Goal: Find specific page/section: Find specific page/section

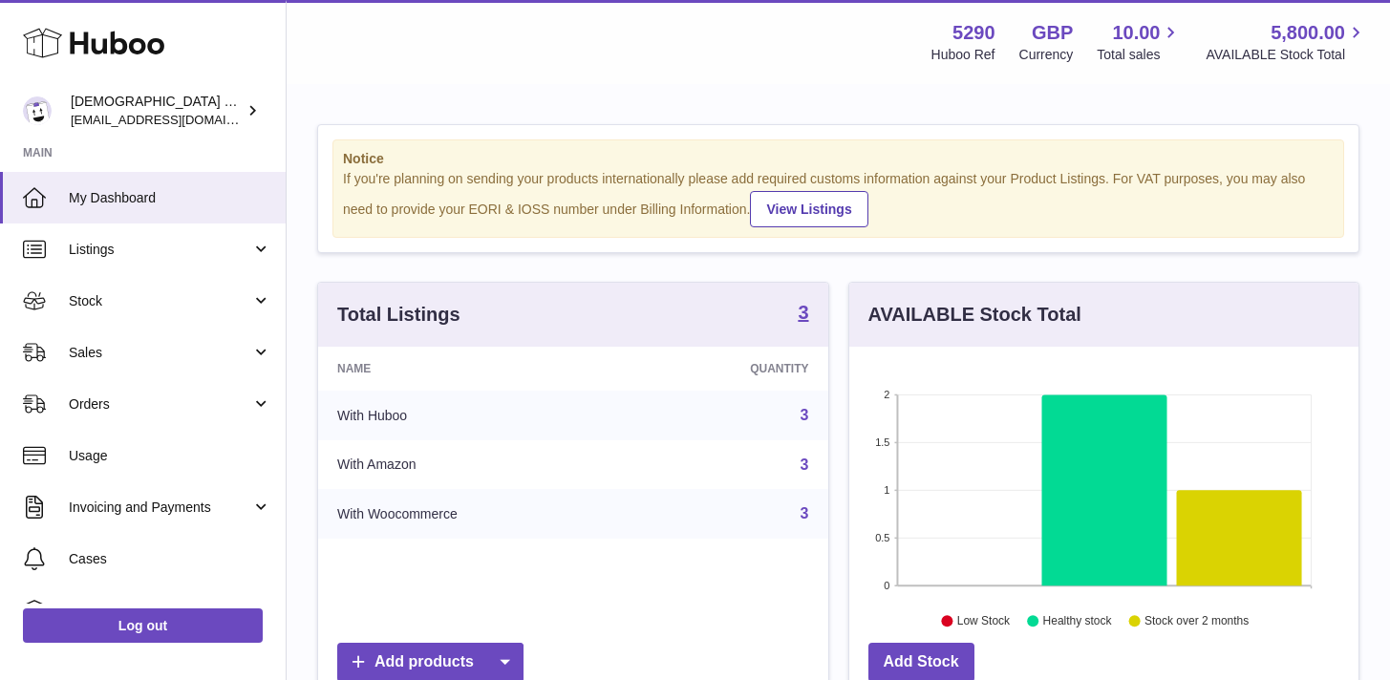
scroll to position [298, 509]
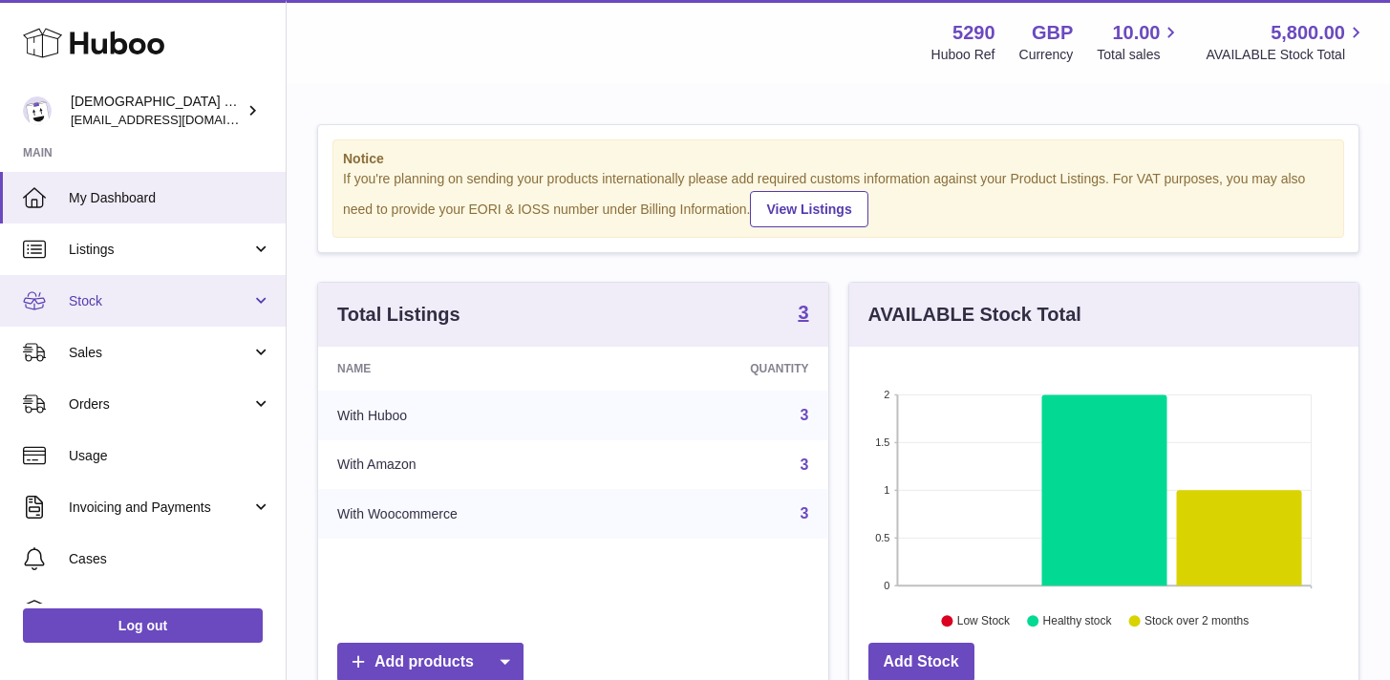
click at [84, 320] on link "Stock" at bounding box center [143, 301] width 286 height 52
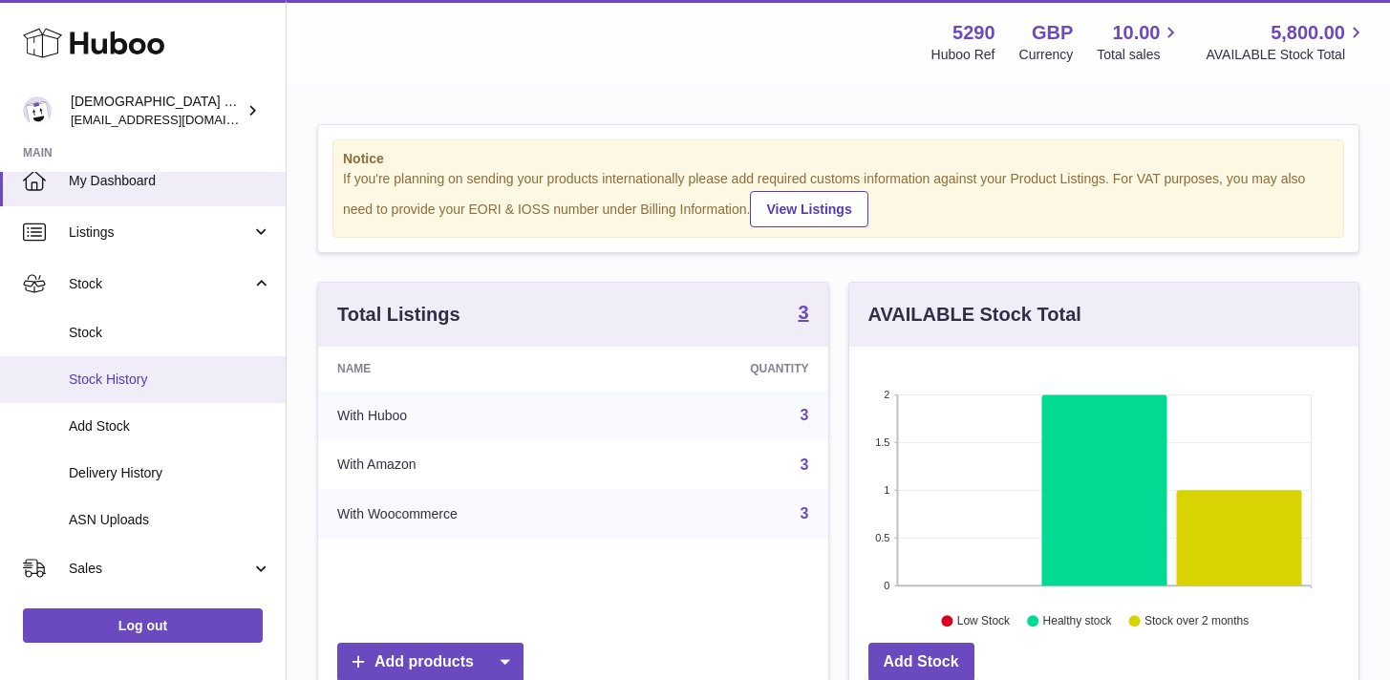
scroll to position [36, 0]
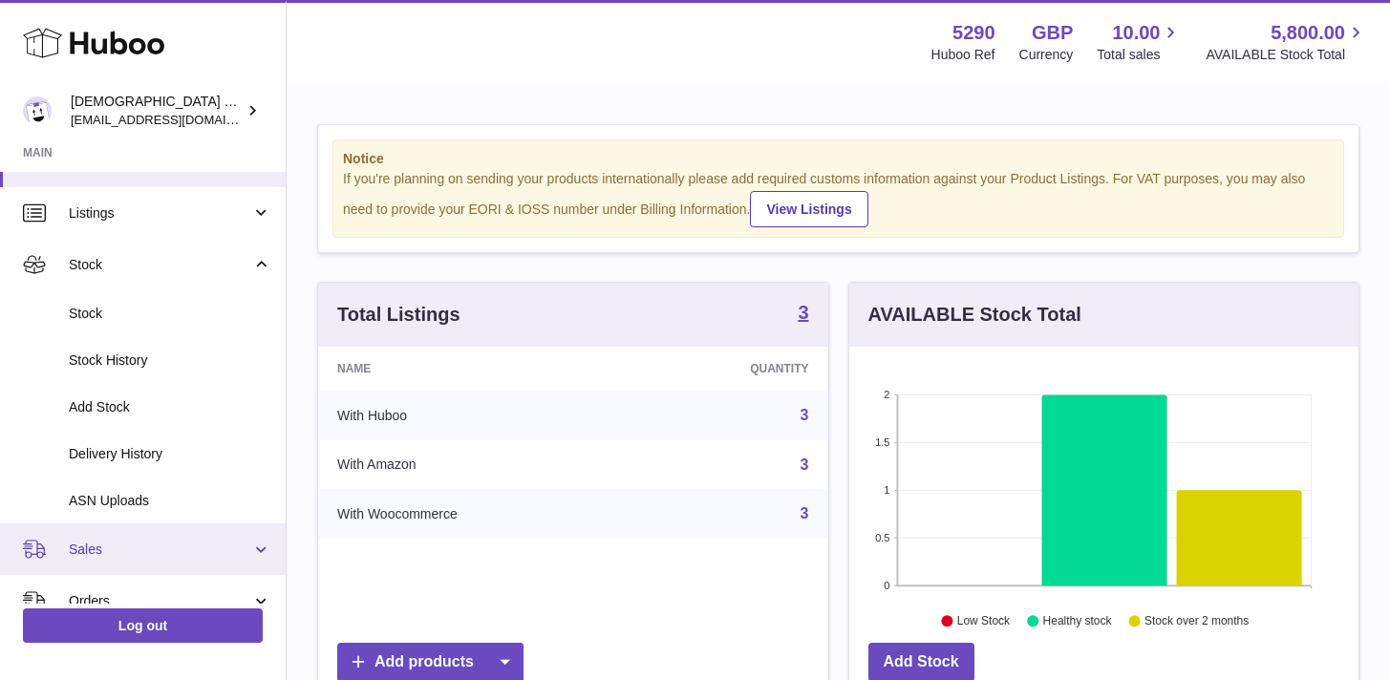
click at [108, 564] on link "Sales" at bounding box center [143, 549] width 286 height 52
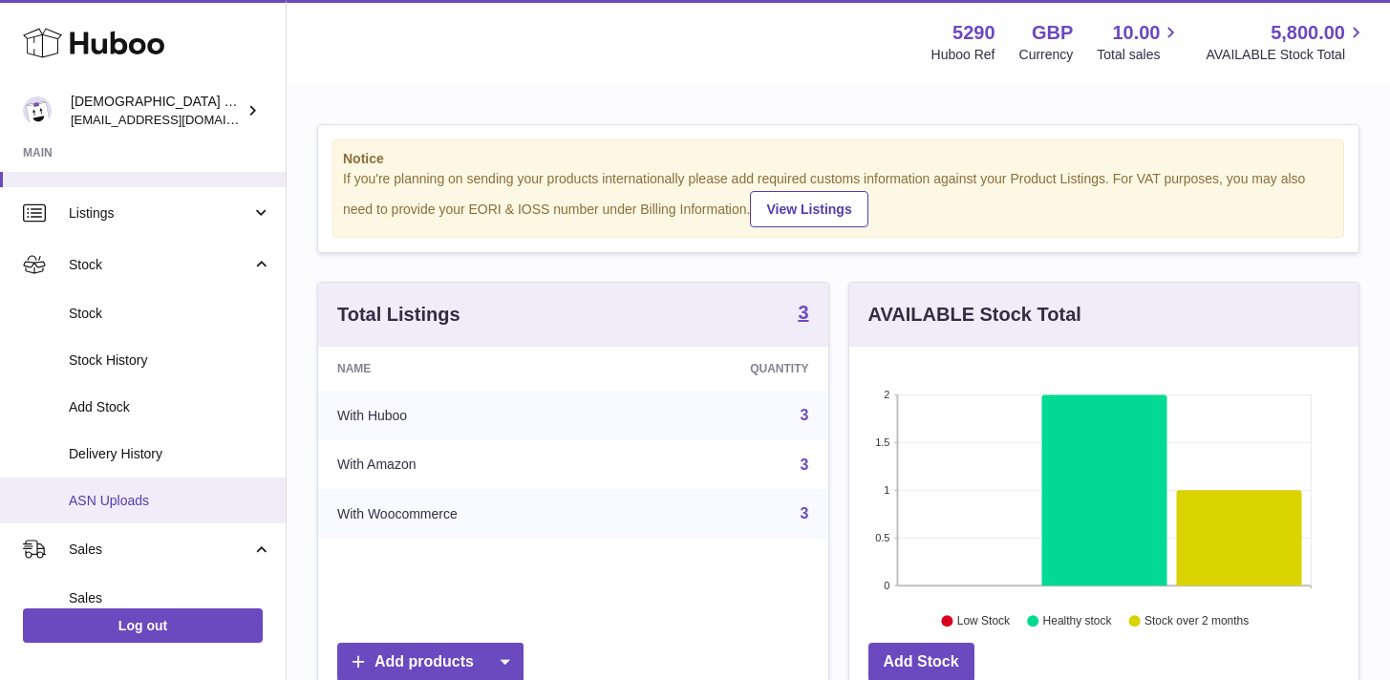
scroll to position [216, 0]
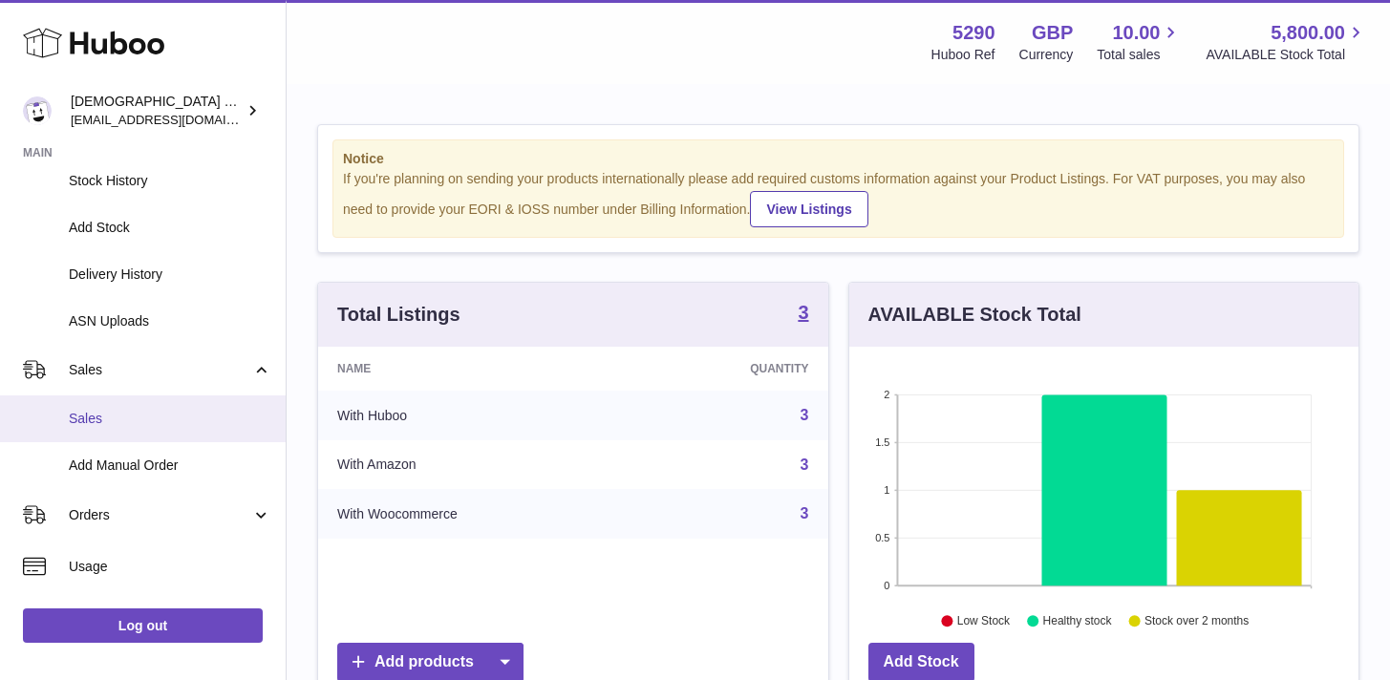
click at [98, 429] on link "Sales" at bounding box center [143, 418] width 286 height 47
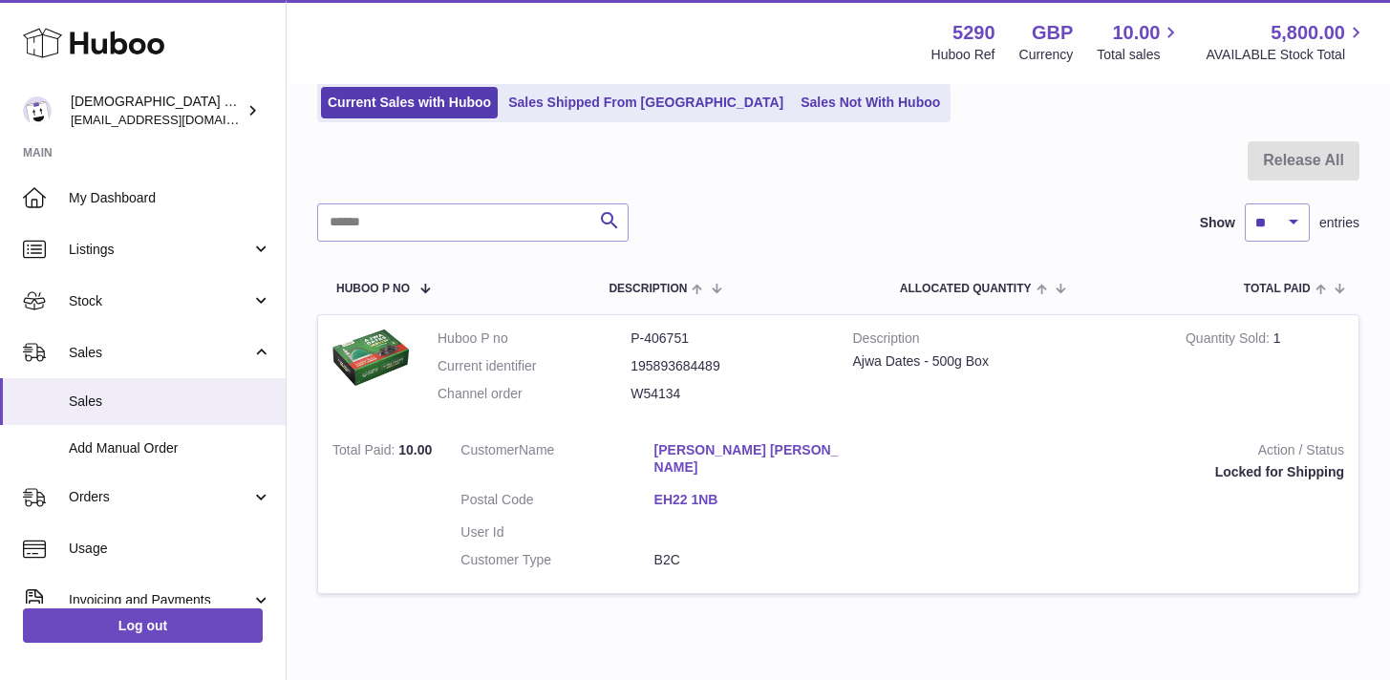
scroll to position [205, 0]
